Goal: Transaction & Acquisition: Book appointment/travel/reservation

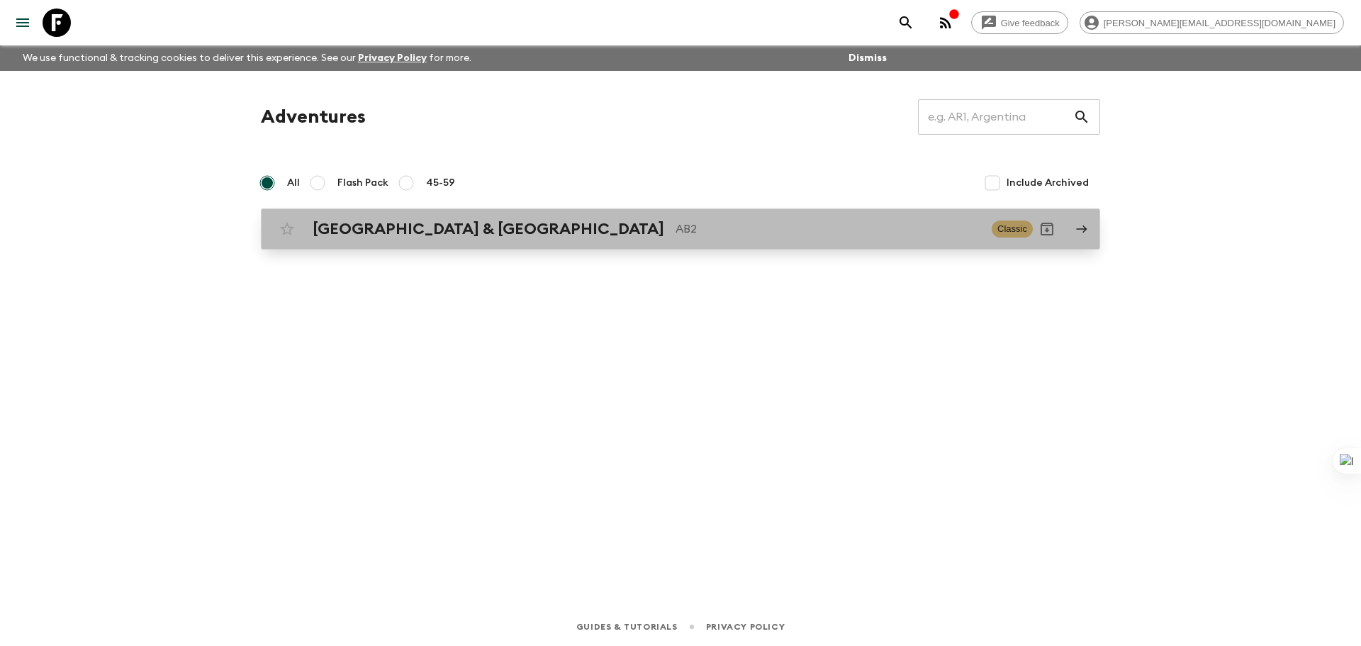
click at [337, 230] on h2 "[GEOGRAPHIC_DATA] & [GEOGRAPHIC_DATA]" at bounding box center [488, 229] width 351 height 18
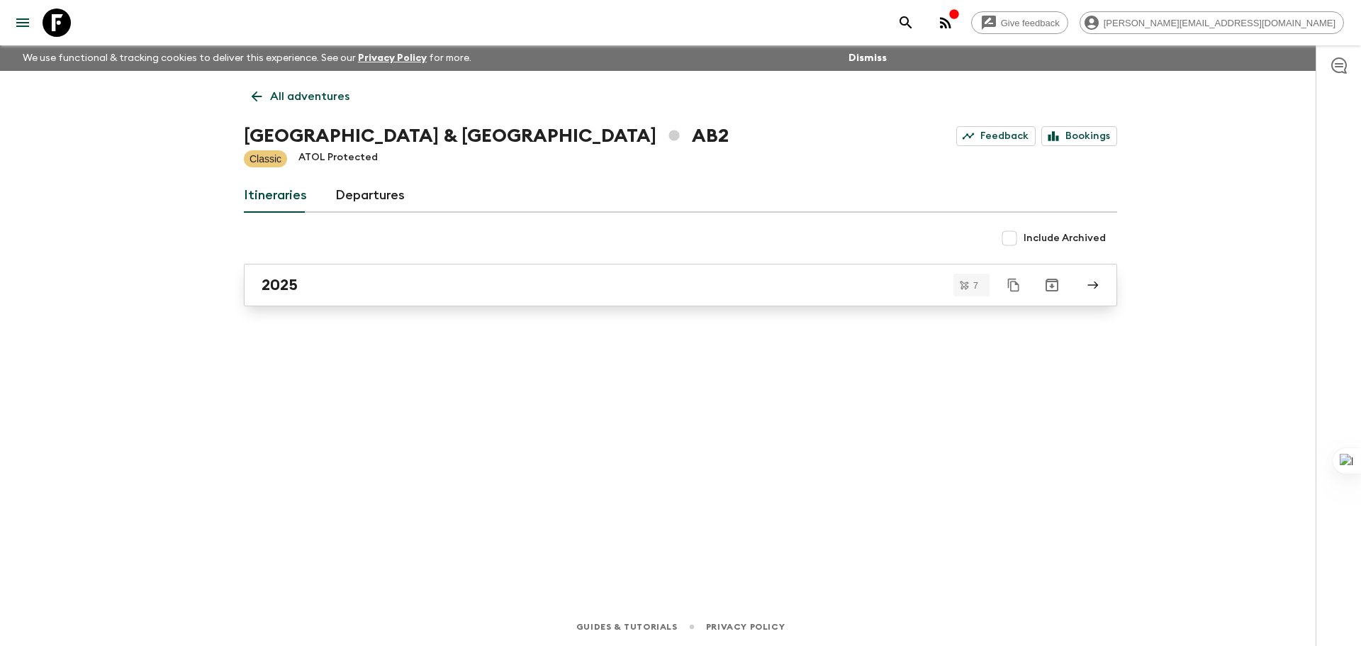
click at [334, 296] on link "2025" at bounding box center [680, 285] width 873 height 43
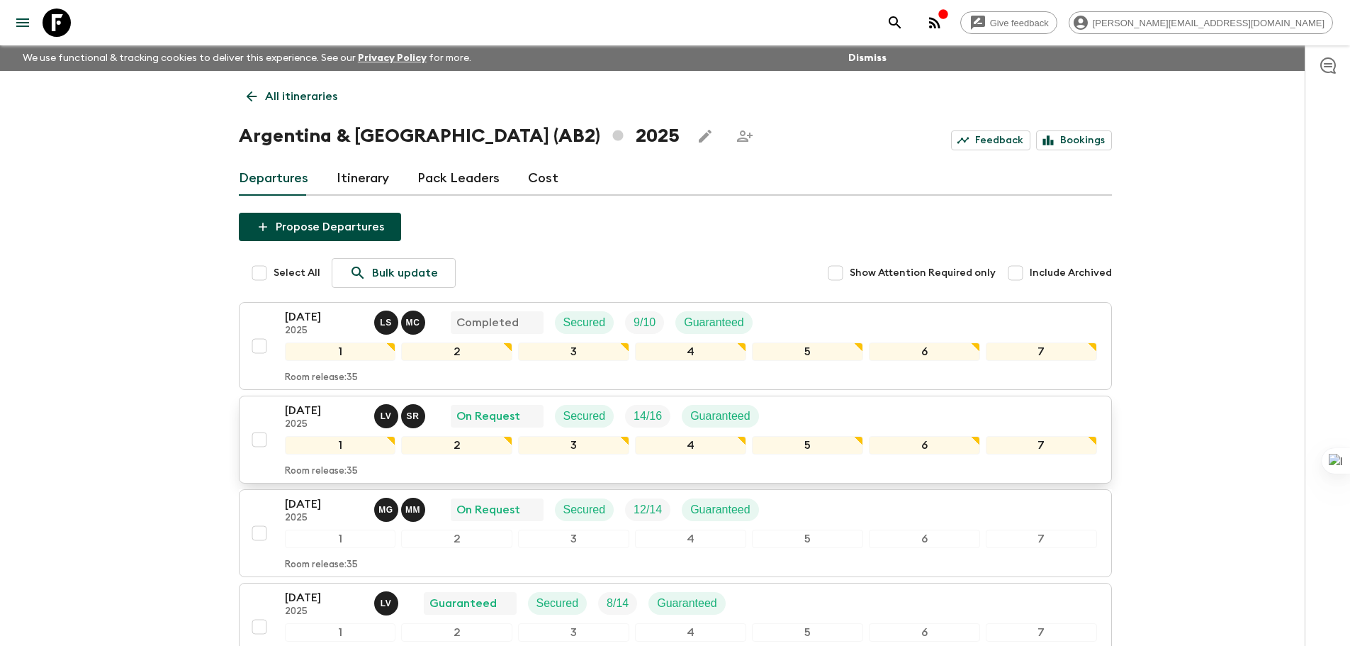
click at [872, 412] on div "[DATE] 2025 L V S R On Request Secured 14 / 16 Guaranteed" at bounding box center [691, 416] width 812 height 28
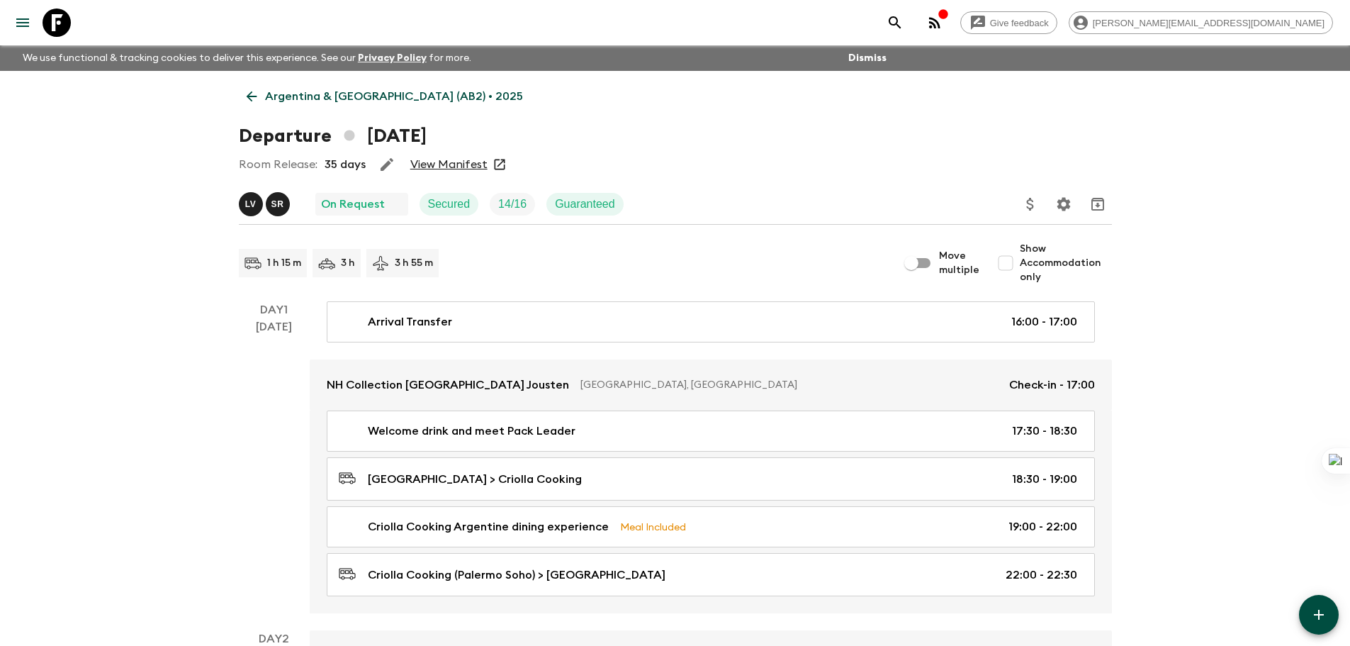
click at [457, 162] on link "View Manifest" at bounding box center [448, 164] width 77 height 14
